Goal: Check status

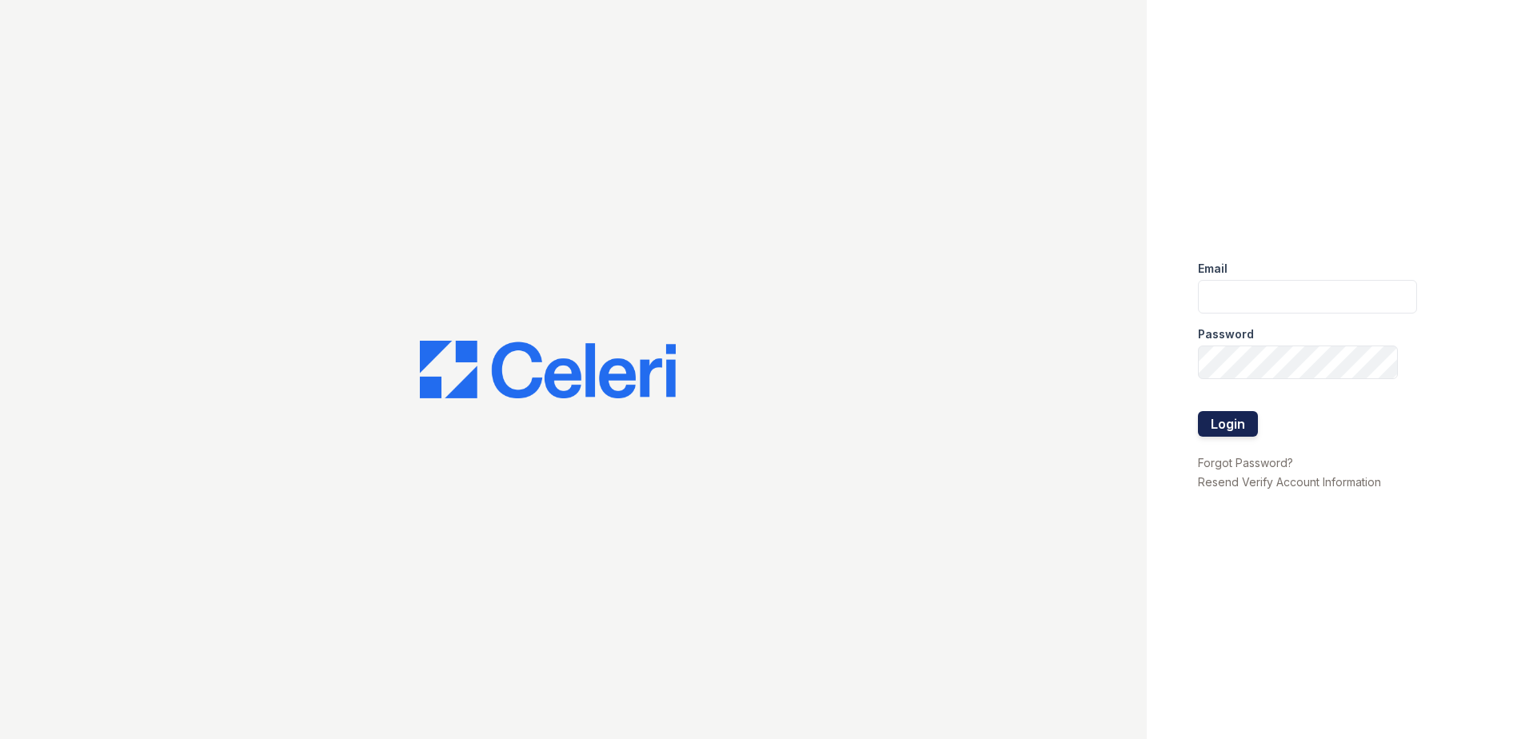
type input "gsencionpalomar@trinity-pm.com"
click at [1230, 418] on button "Login" at bounding box center [1228, 424] width 60 height 26
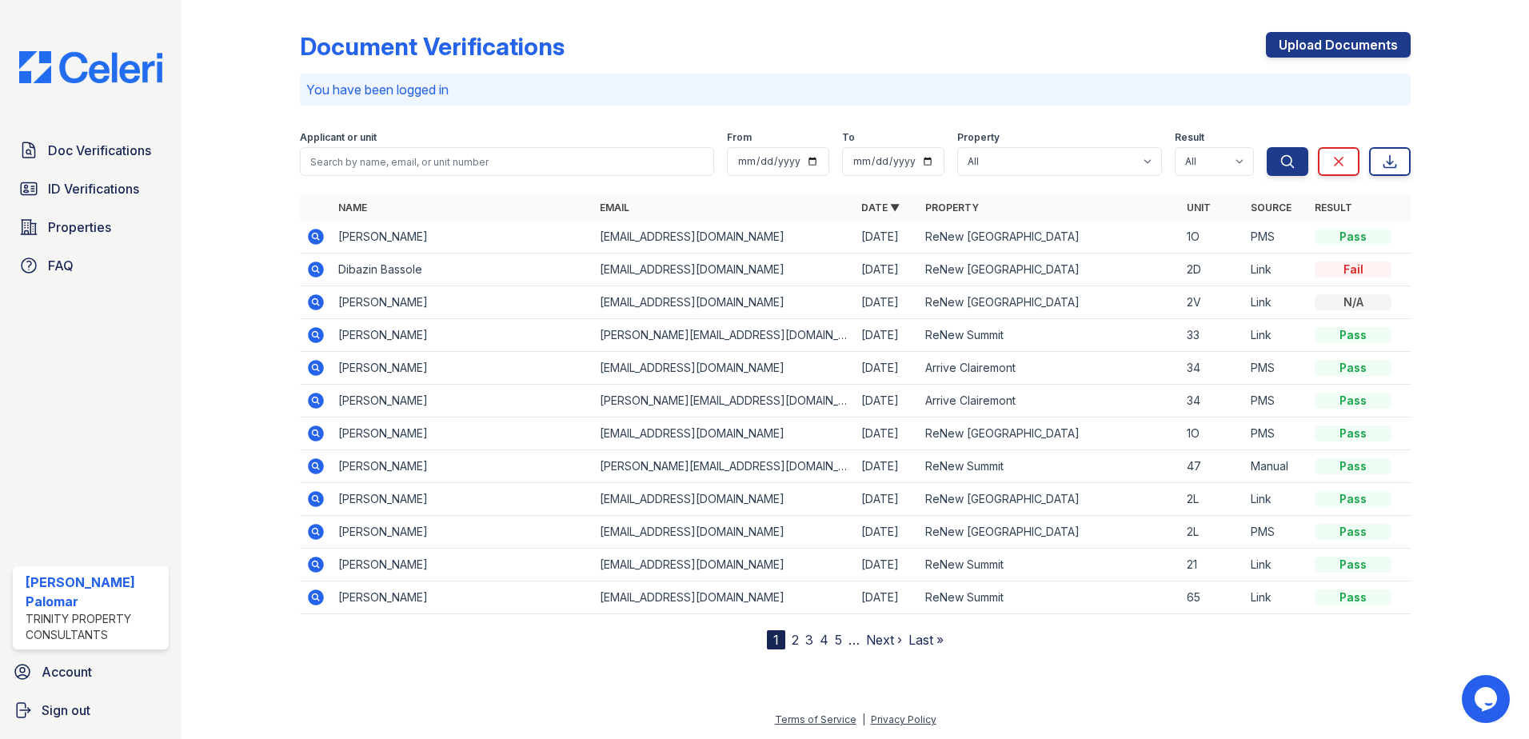
click at [314, 365] on icon at bounding box center [315, 367] width 4 height 4
